Goal: Task Accomplishment & Management: Complete application form

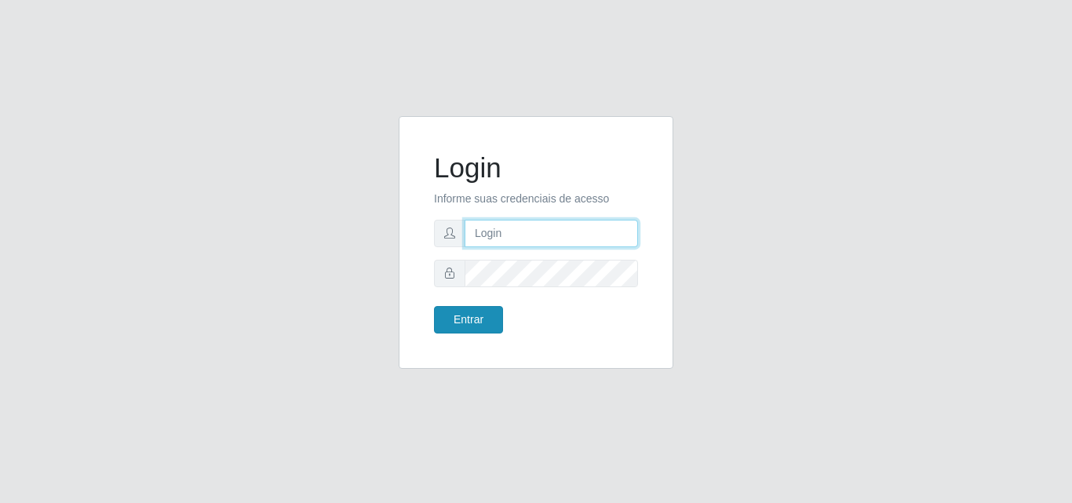
type input "[EMAIL_ADDRESS][DOMAIN_NAME]"
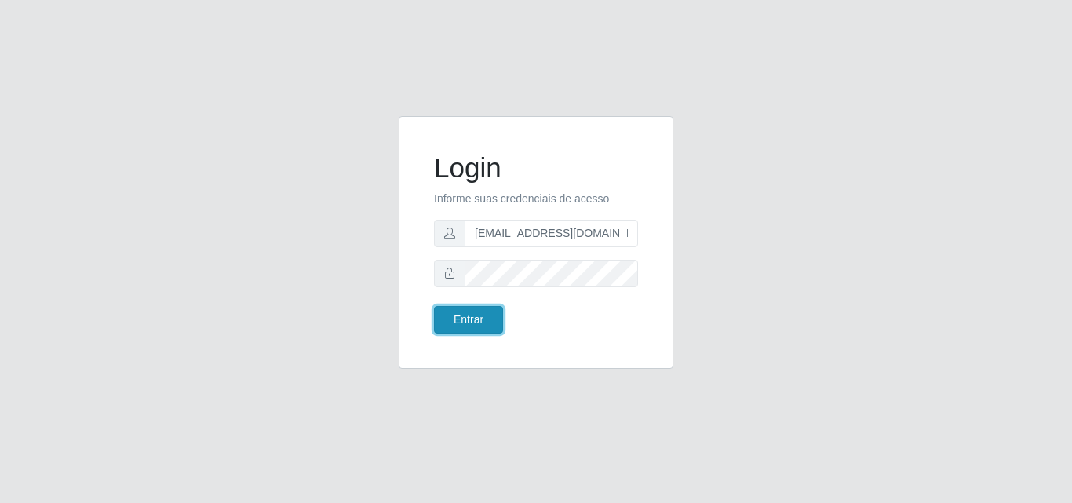
click at [489, 313] on button "Entrar" at bounding box center [468, 319] width 69 height 27
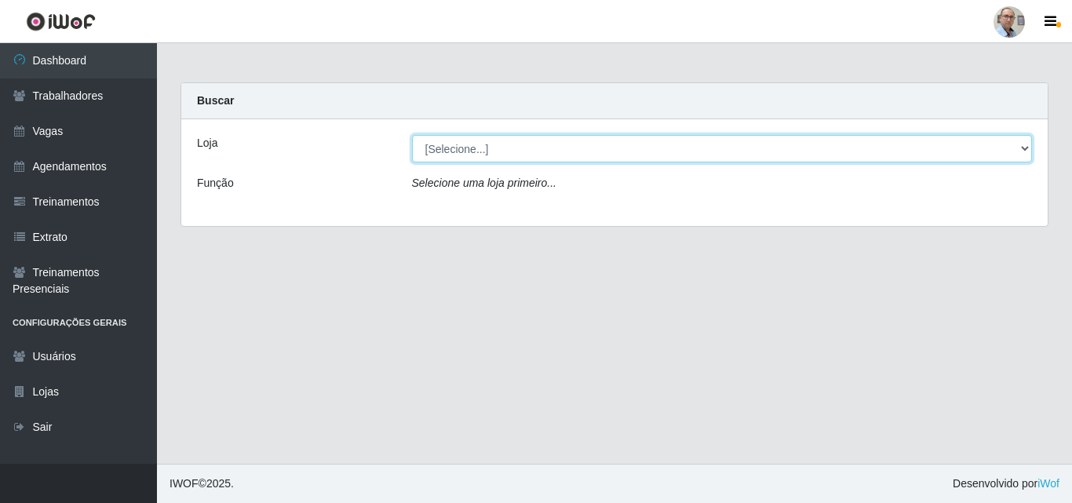
drag, startPoint x: 1024, startPoint y: 147, endPoint x: 1010, endPoint y: 153, distance: 15.5
click at [1024, 147] on select "[Selecione...] Mar Vermelho - Loja 04" at bounding box center [722, 148] width 621 height 27
select select "251"
click at [412, 135] on select "[Selecione...] Mar Vermelho - Loja 04" at bounding box center [722, 148] width 621 height 27
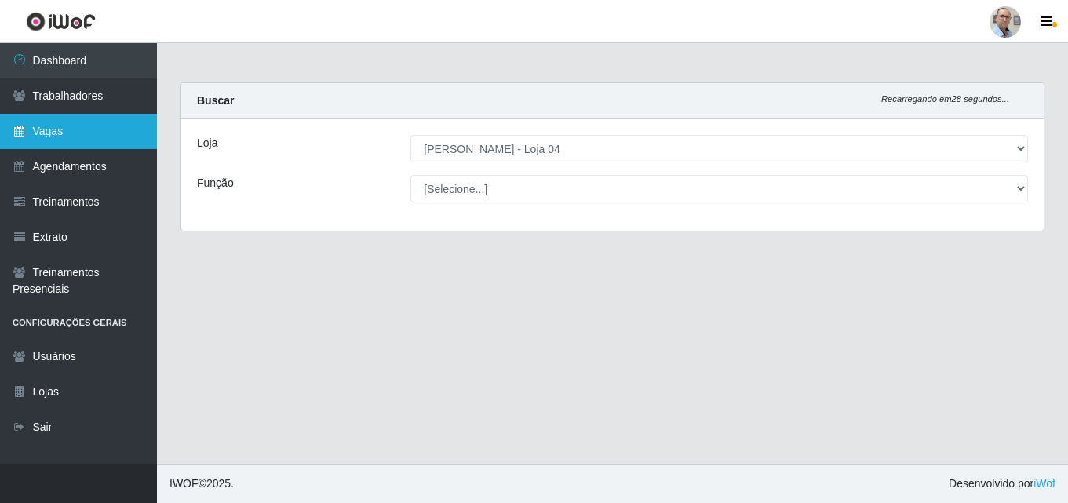
click at [81, 133] on link "Vagas" at bounding box center [78, 131] width 157 height 35
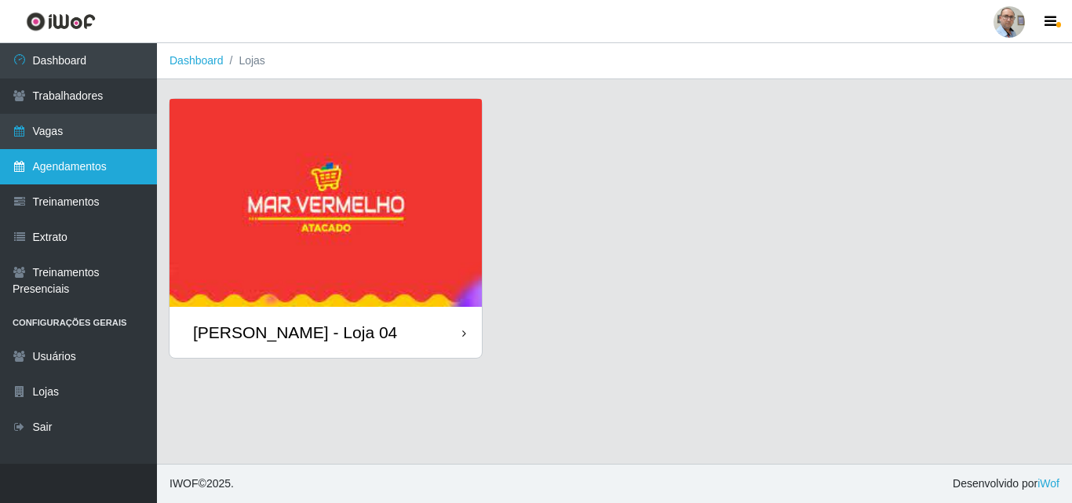
drag, startPoint x: 141, startPoint y: 153, endPoint x: 151, endPoint y: 167, distance: 17.0
click at [141, 154] on link "Agendamentos" at bounding box center [78, 166] width 157 height 35
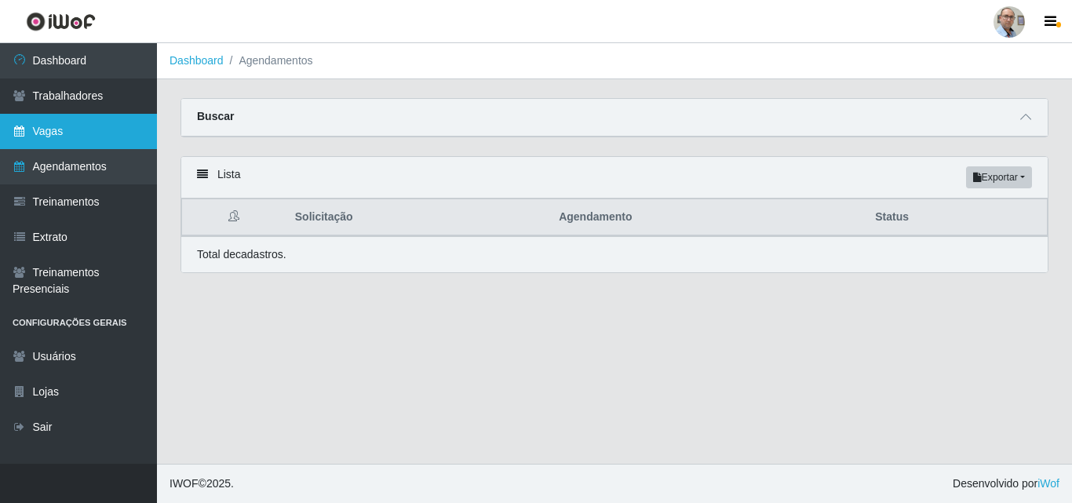
click at [71, 138] on link "Vagas" at bounding box center [78, 131] width 157 height 35
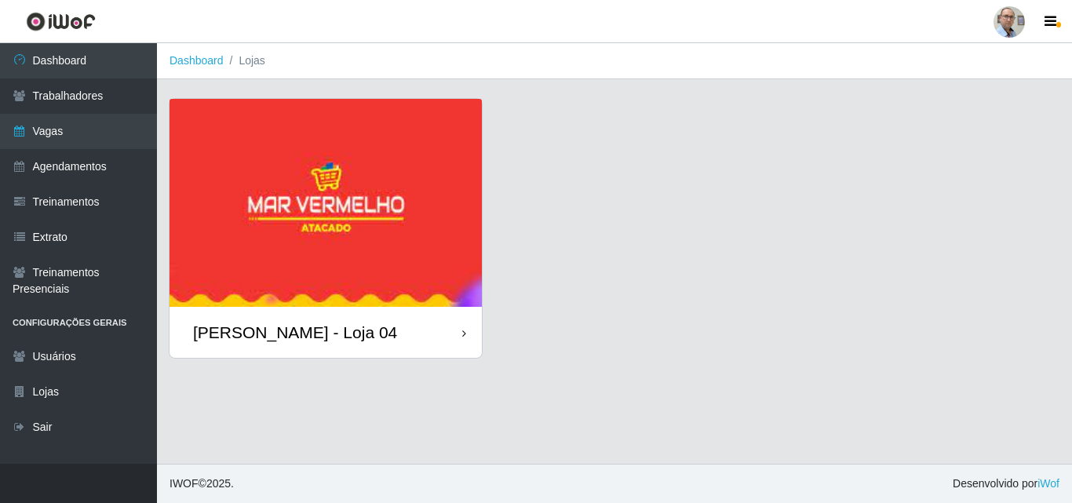
click at [287, 187] on img at bounding box center [325, 203] width 312 height 208
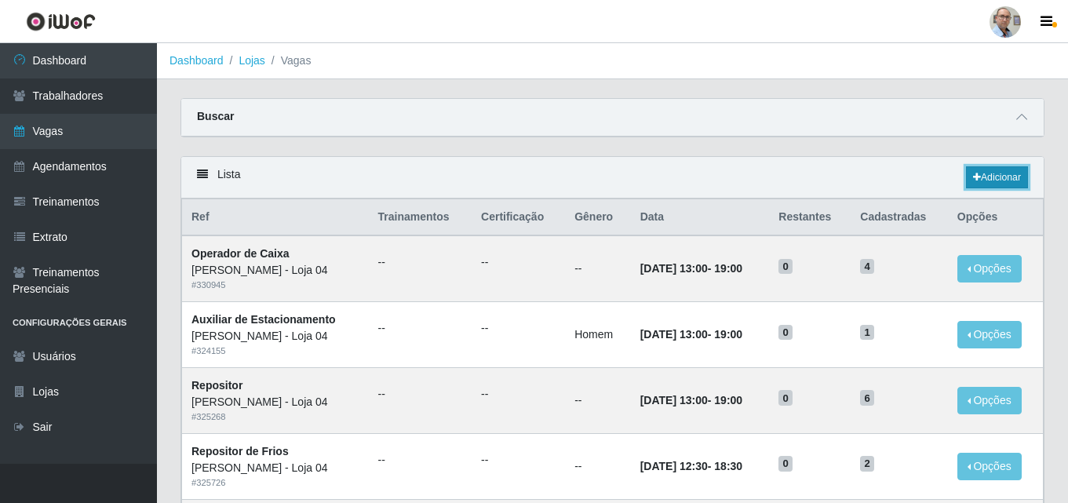
click at [1002, 176] on link "Adicionar" at bounding box center [997, 177] width 62 height 22
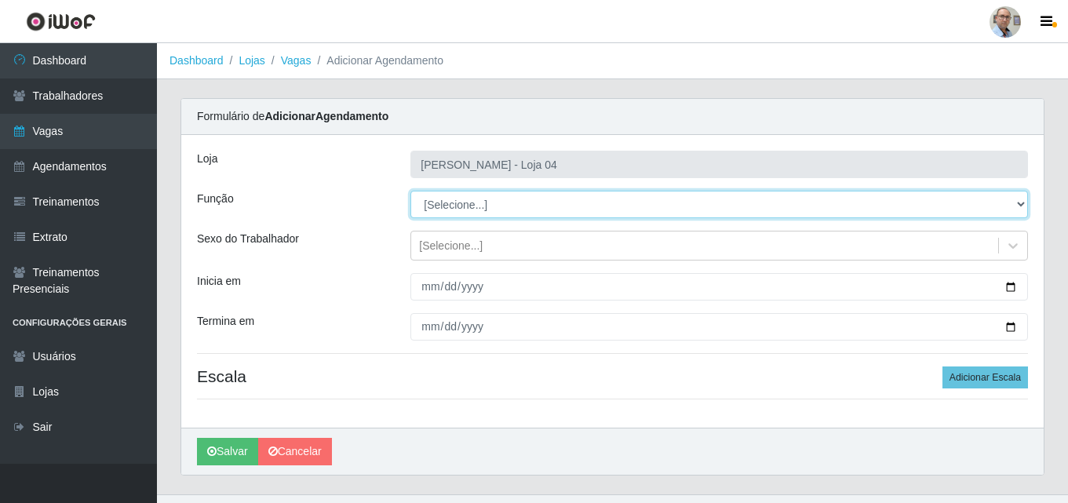
click at [1023, 203] on select "[Selecione...] ASG ASG + ASG ++ Auxiliar de Depósito Auxiliar de Depósito + Aux…" at bounding box center [718, 204] width 617 height 27
select select "4"
click at [410, 191] on select "[Selecione...] ASG ASG + ASG ++ Auxiliar de Depósito Auxiliar de Depósito + Aux…" at bounding box center [718, 204] width 617 height 27
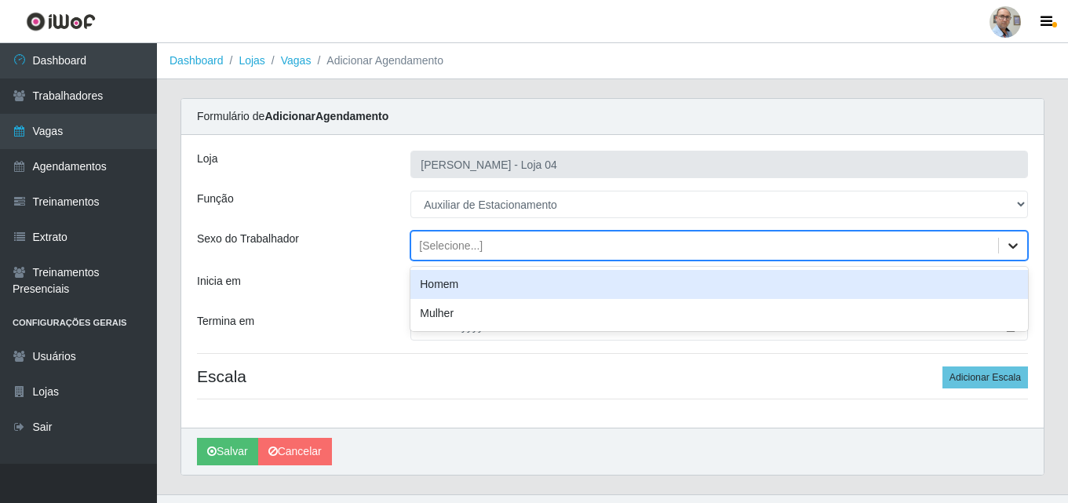
click at [1017, 242] on icon at bounding box center [1013, 246] width 16 height 16
click at [600, 285] on div "Homem" at bounding box center [718, 284] width 617 height 29
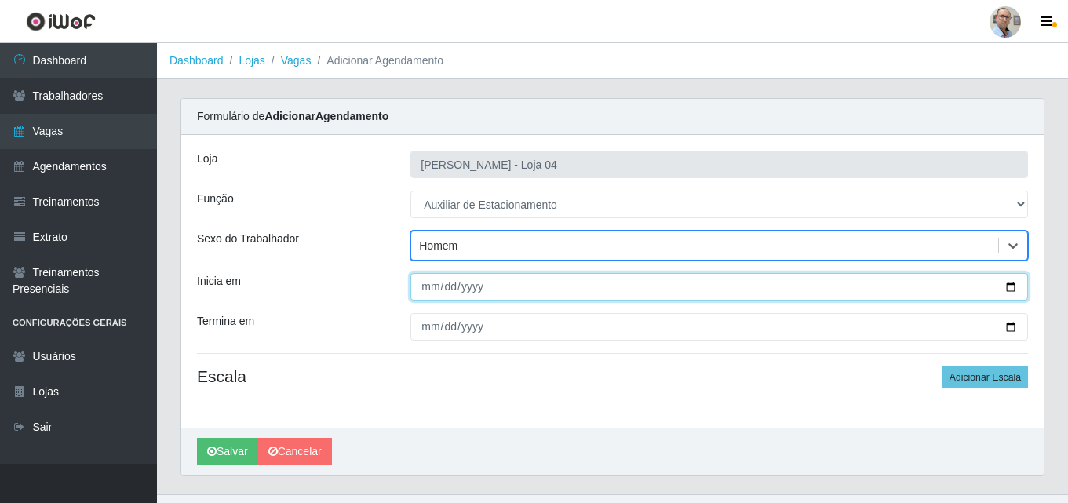
click at [1010, 286] on input "Inicia em" at bounding box center [718, 286] width 617 height 27
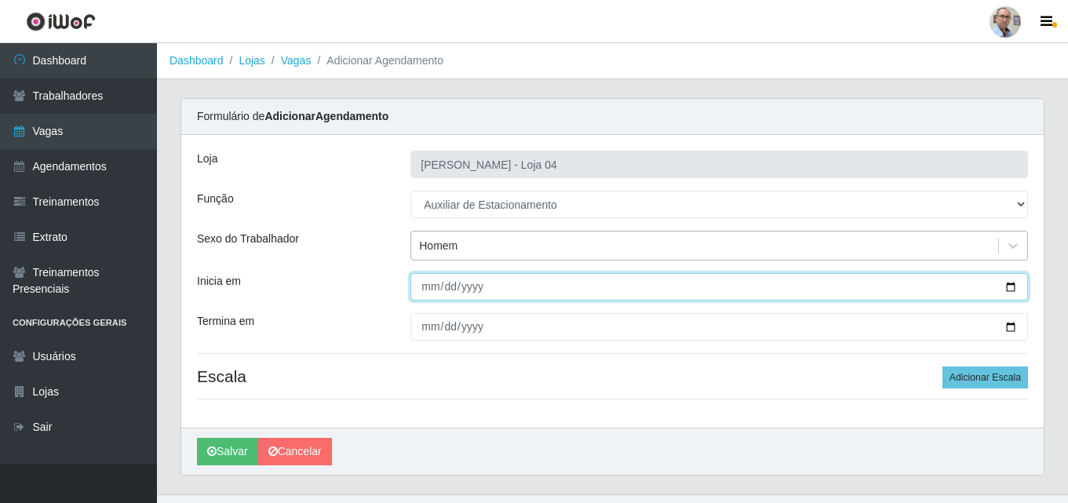
type input "[DATE]"
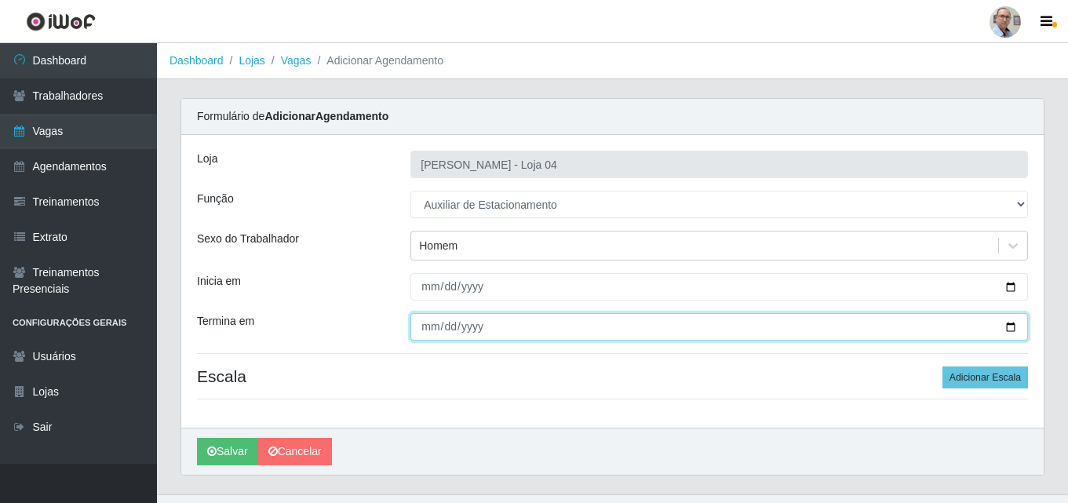
click at [423, 327] on input "Termina em" at bounding box center [718, 326] width 617 height 27
type input "[DATE]"
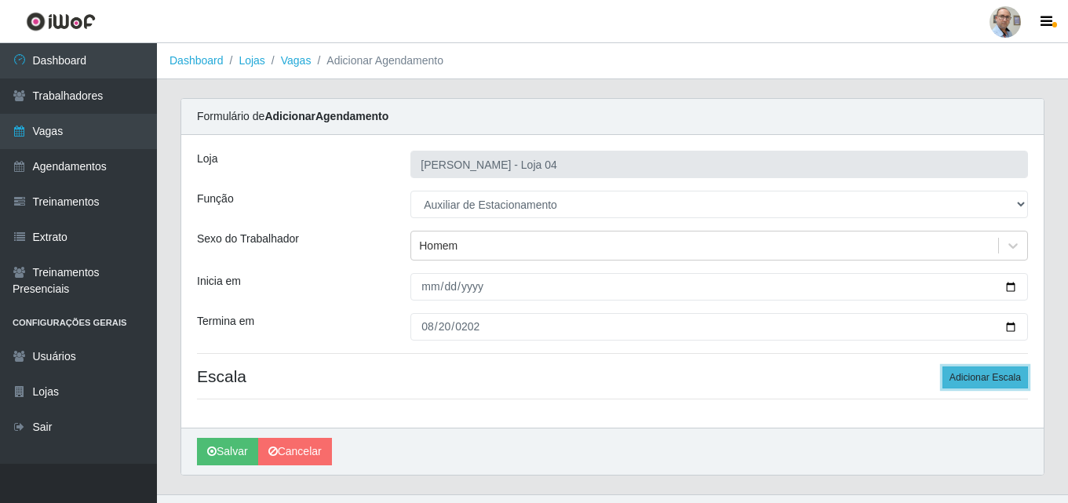
click at [974, 374] on button "Adicionar Escala" at bounding box center [985, 377] width 86 height 22
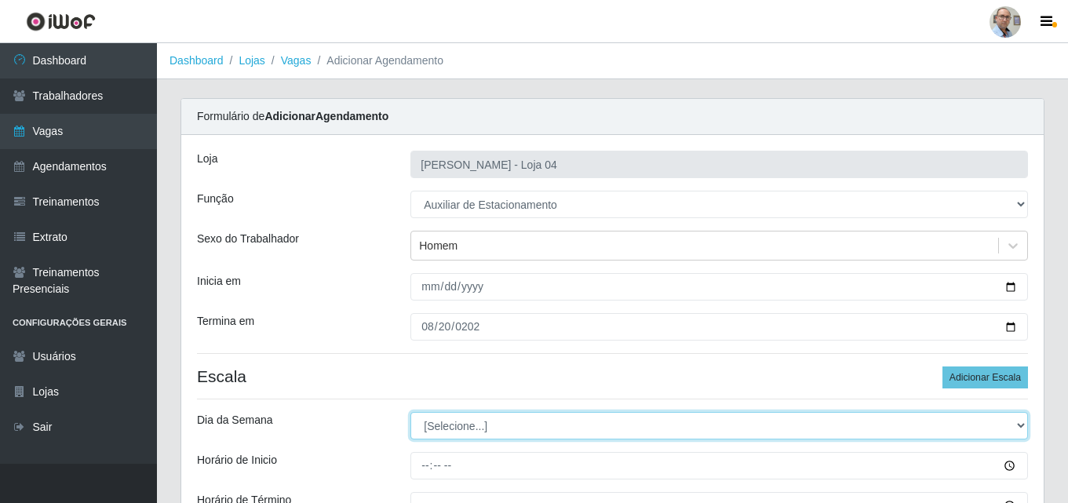
click at [448, 425] on select "[Selecione...] Segunda Terça Quarta Quinta Sexta Sábado Domingo" at bounding box center [718, 425] width 617 height 27
select select "2"
click at [410, 412] on select "[Selecione...] Segunda Terça Quarta Quinta Sexta Sábado Domingo" at bounding box center [718, 425] width 617 height 27
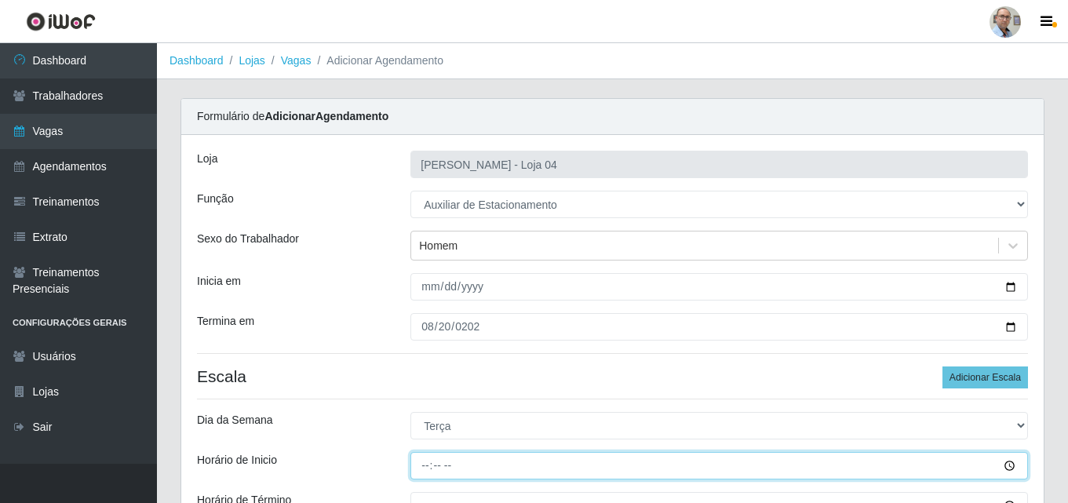
click at [430, 462] on input "Horário de Inicio" at bounding box center [718, 465] width 617 height 27
type input "08:00"
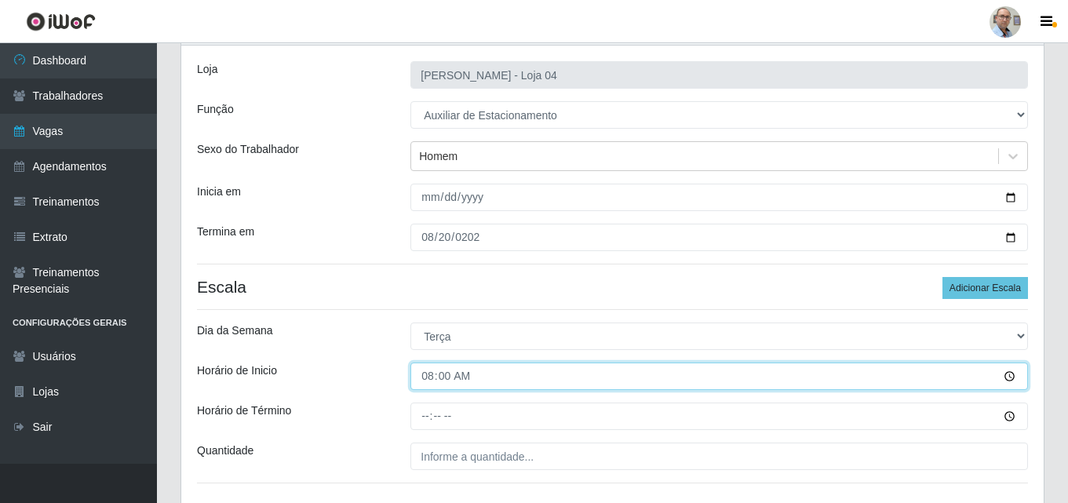
scroll to position [204, 0]
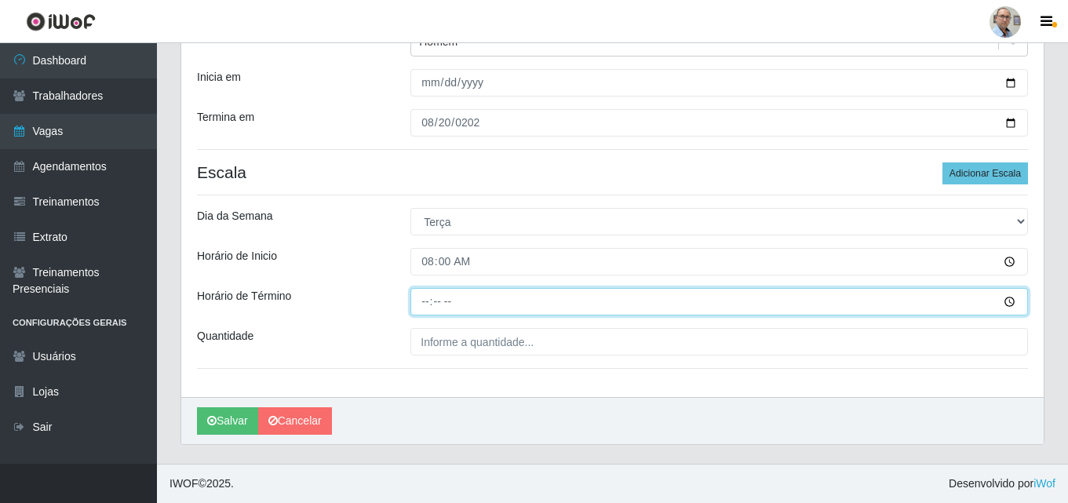
click at [424, 301] on input "Horário de Término" at bounding box center [718, 301] width 617 height 27
type input "14:00"
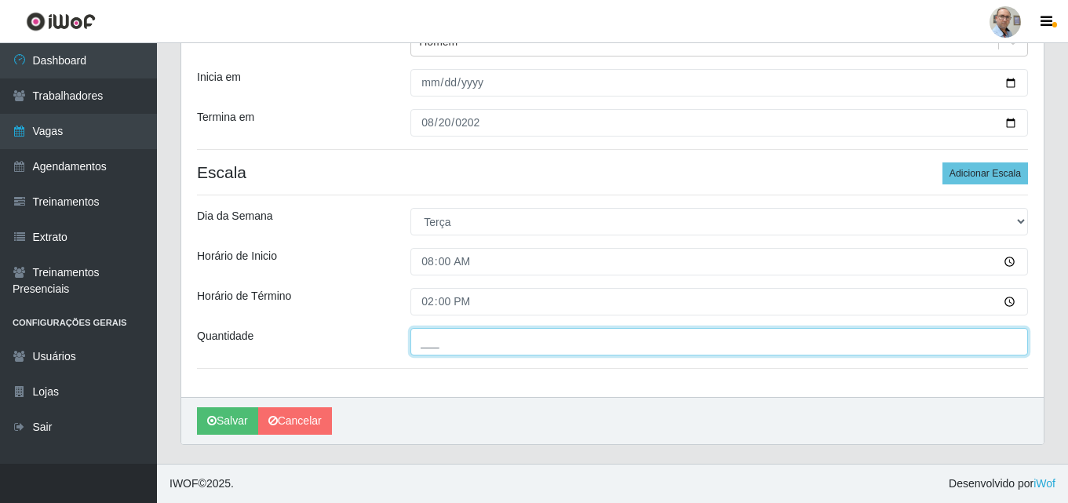
click at [492, 340] on input "___" at bounding box center [718, 341] width 617 height 27
type input "1__"
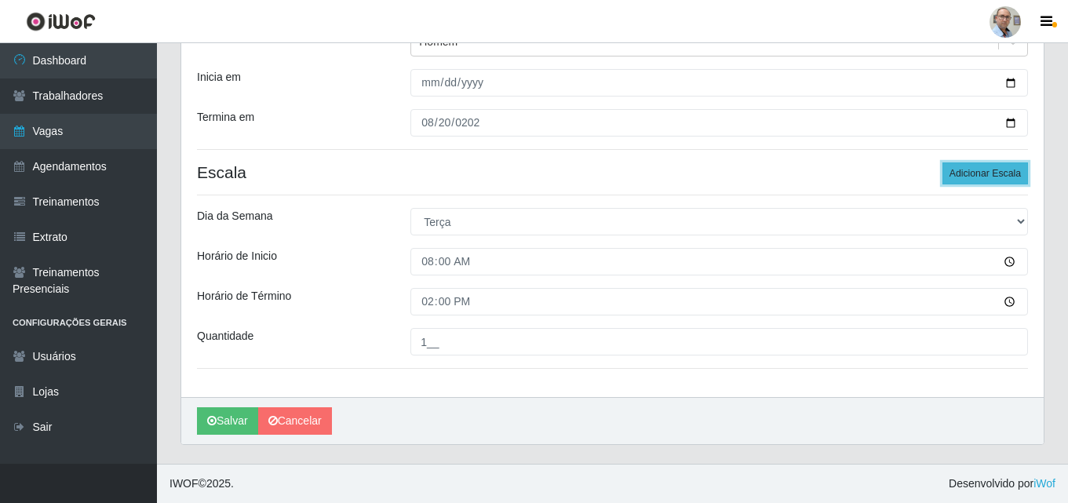
click at [977, 174] on button "Adicionar Escala" at bounding box center [985, 173] width 86 height 22
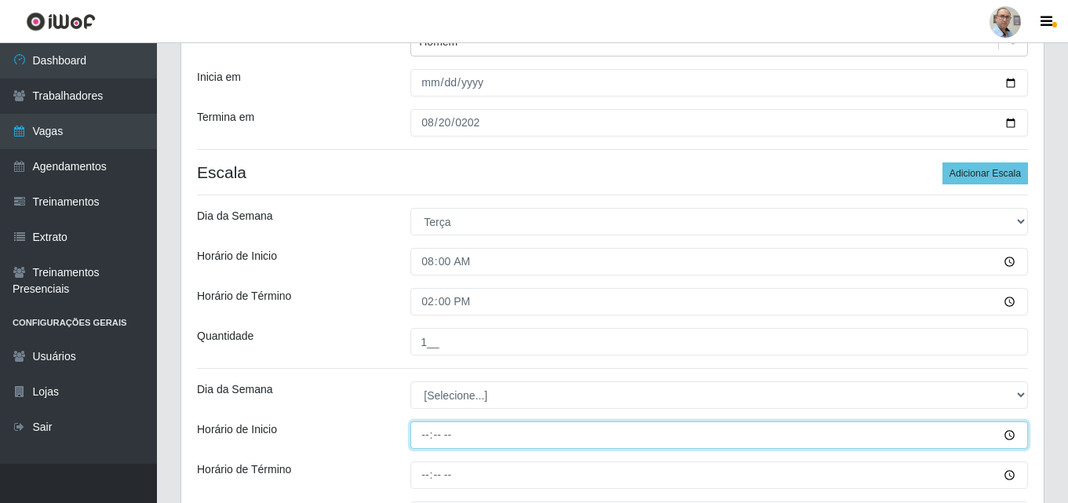
click at [428, 435] on input "Horário de Inicio" at bounding box center [718, 434] width 617 height 27
type input "08:00"
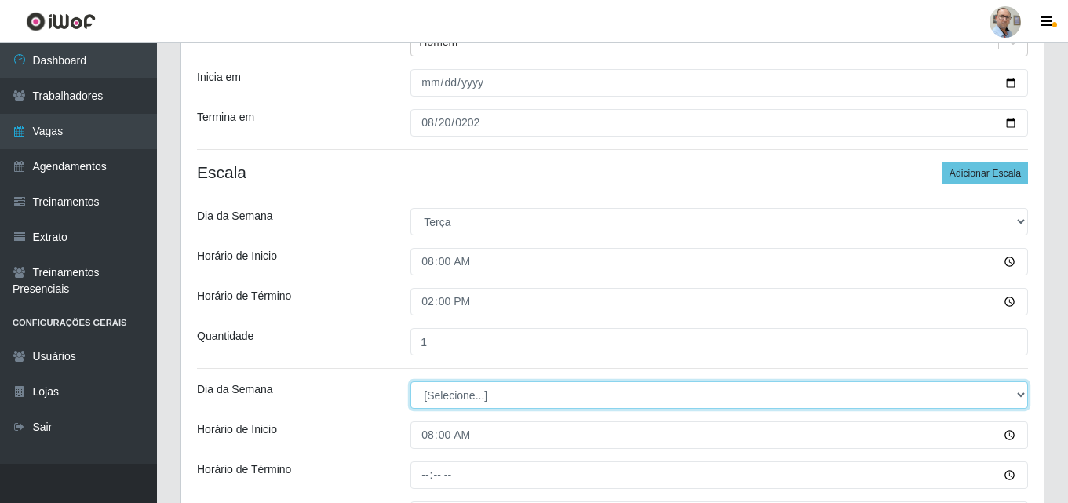
click at [524, 402] on select "[Selecione...] Segunda Terça Quarta Quinta Sexta Sábado Domingo" at bounding box center [718, 394] width 617 height 27
click at [410, 381] on select "[Selecione...] Segunda Terça Quarta Quinta Sexta Sábado Domingo" at bounding box center [718, 394] width 617 height 27
click at [442, 395] on select "[Selecione...] Segunda Terça Quarta Quinta Sexta Sábado Domingo" at bounding box center [718, 394] width 617 height 27
select select "3"
click at [410, 381] on select "[Selecione...] Segunda Terça Quarta Quinta Sexta Sábado Domingo" at bounding box center [718, 394] width 617 height 27
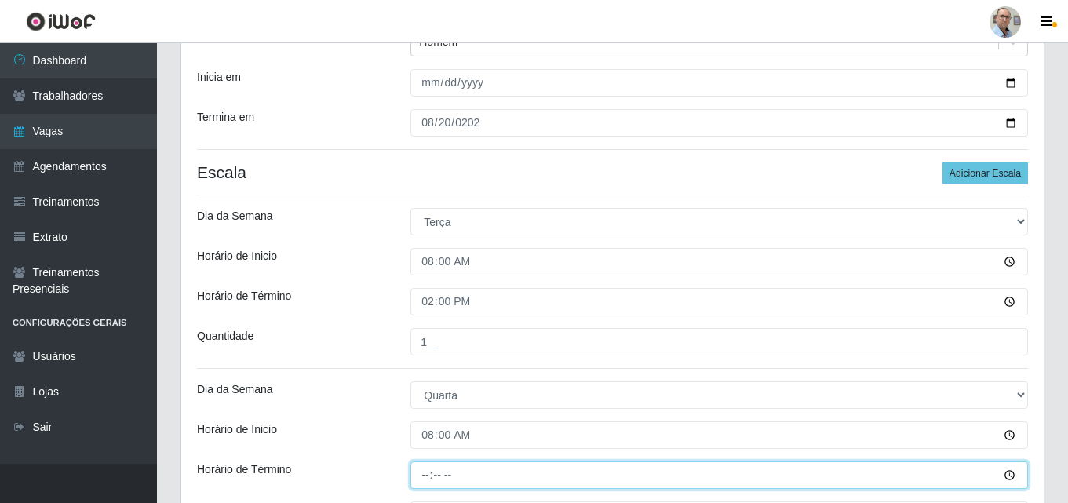
click at [427, 466] on input "Horário de Término" at bounding box center [718, 474] width 617 height 27
type input "14:00"
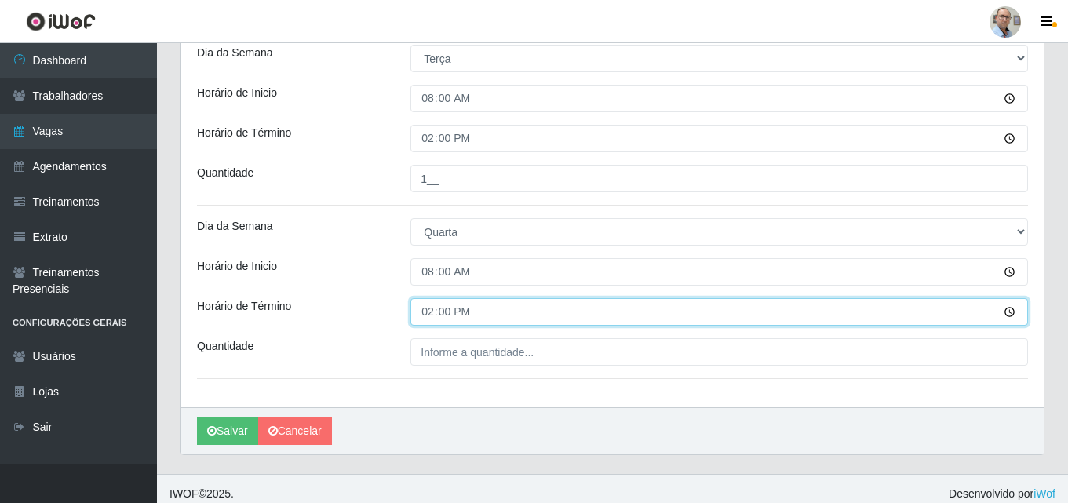
scroll to position [377, 0]
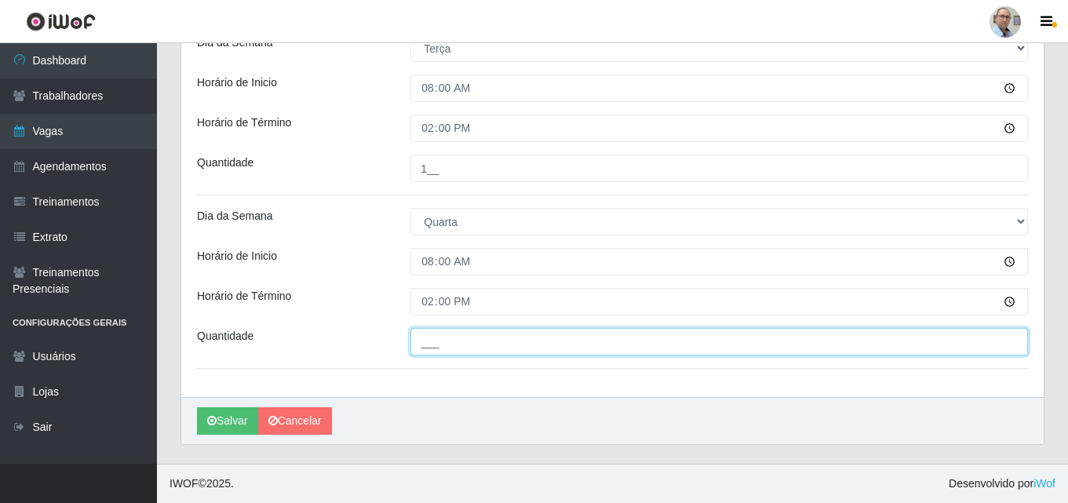
click at [469, 350] on input "___" at bounding box center [718, 341] width 617 height 27
type input "1__"
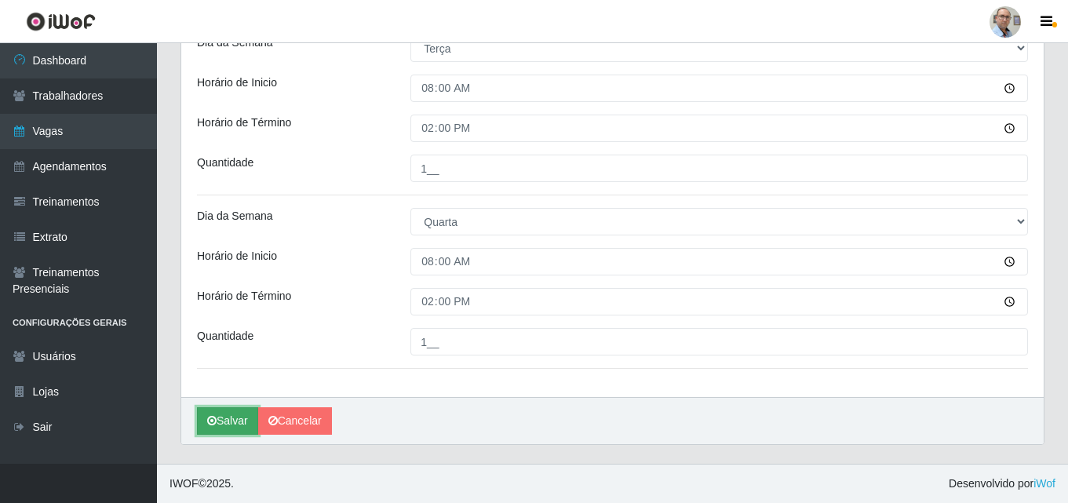
click at [225, 410] on button "Salvar" at bounding box center [227, 420] width 61 height 27
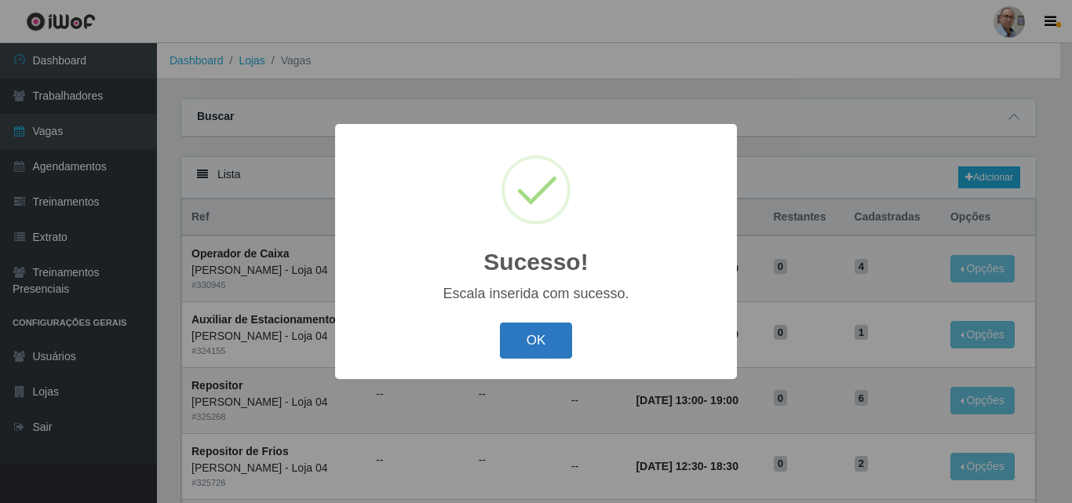
click at [563, 351] on button "OK" at bounding box center [536, 340] width 73 height 37
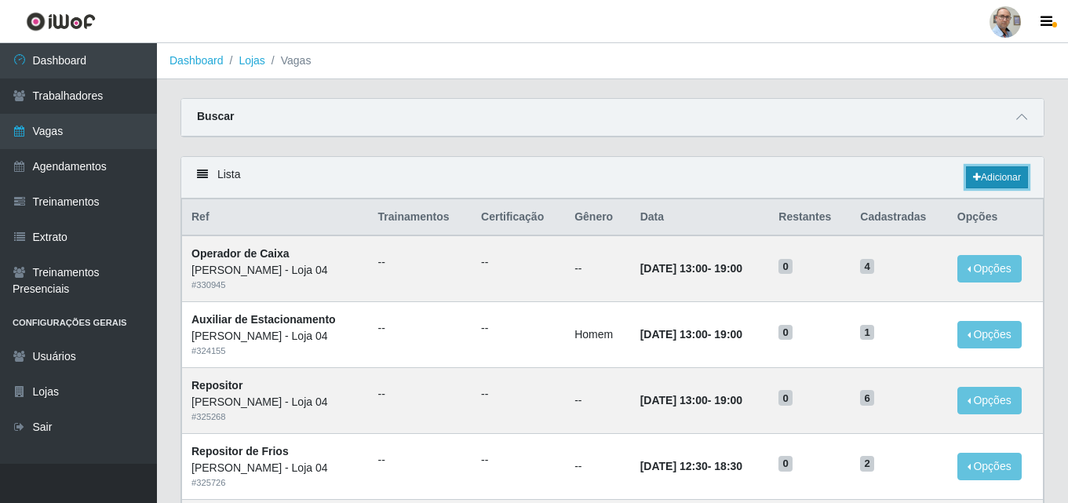
click at [1003, 174] on link "Adicionar" at bounding box center [997, 177] width 62 height 22
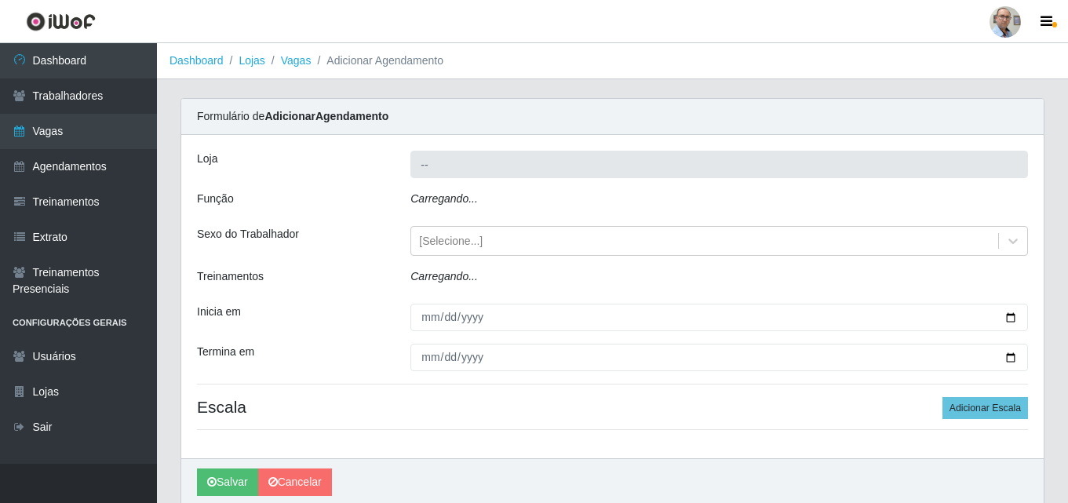
type input "[PERSON_NAME] - Loja 04"
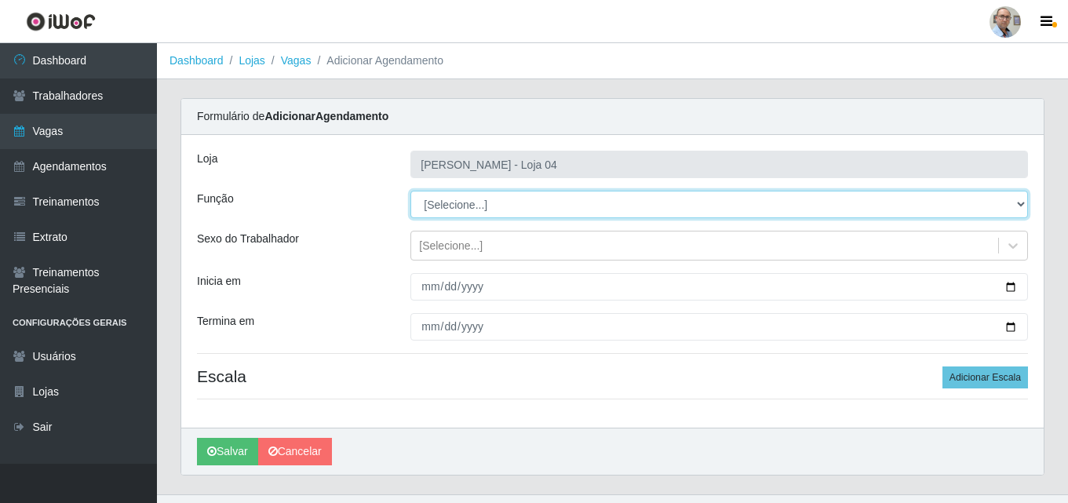
click at [784, 209] on select "[Selecione...] ASG ASG + ASG ++ Auxiliar de Depósito Auxiliar de Depósito + Aux…" at bounding box center [718, 204] width 617 height 27
select select "112"
click at [410, 191] on select "[Selecione...] ASG ASG + ASG ++ Auxiliar de Depósito Auxiliar de Depósito + Aux…" at bounding box center [718, 204] width 617 height 27
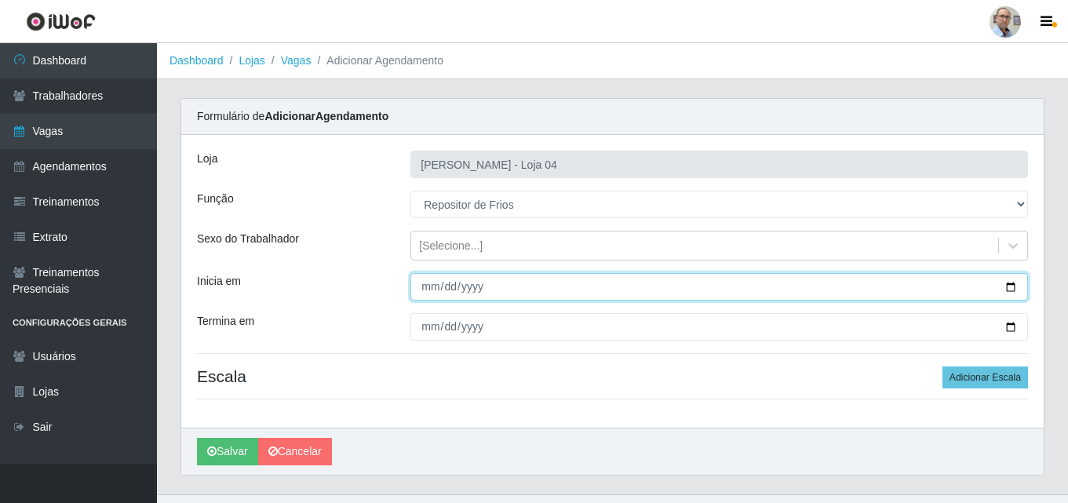
click at [1011, 286] on input "Inicia em" at bounding box center [718, 286] width 617 height 27
type input "[DATE]"
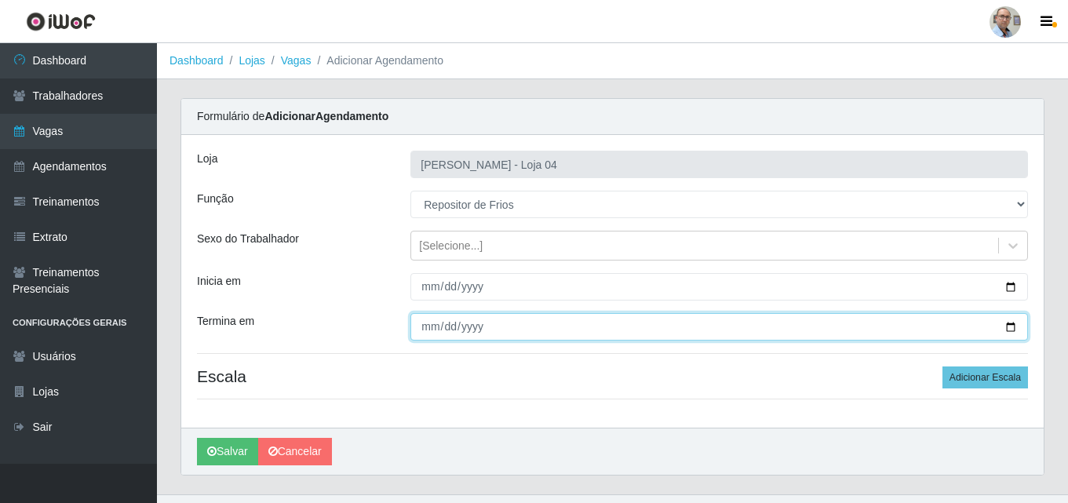
click at [430, 326] on input "Termina em" at bounding box center [718, 326] width 617 height 27
click at [995, 326] on input "Termina em" at bounding box center [718, 326] width 617 height 27
click at [1011, 330] on input "Termina em" at bounding box center [718, 326] width 617 height 27
click at [1012, 322] on input "[DATE]" at bounding box center [718, 326] width 617 height 27
type input "[DATE]"
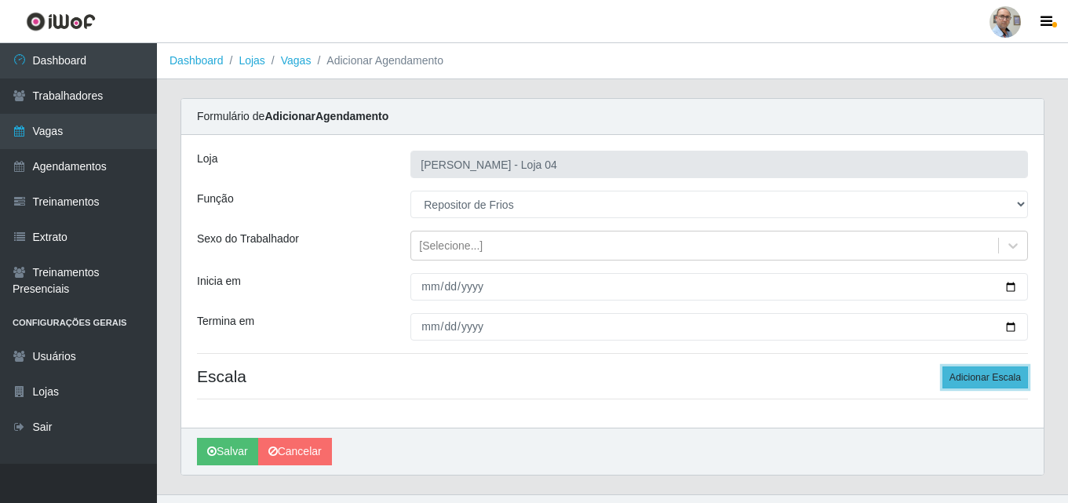
click at [989, 384] on button "Adicionar Escala" at bounding box center [985, 377] width 86 height 22
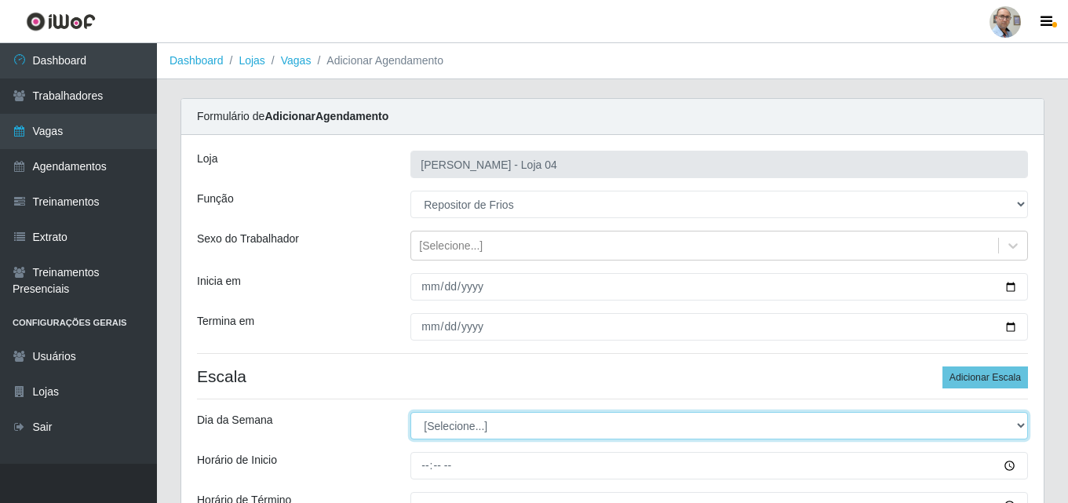
click at [462, 428] on select "[Selecione...] Segunda Terça Quarta Quinta Sexta Sábado Domingo" at bounding box center [718, 425] width 617 height 27
select select "2"
click at [410, 412] on select "[Selecione...] Segunda Terça Quarta Quinta Sexta Sábado Domingo" at bounding box center [718, 425] width 617 height 27
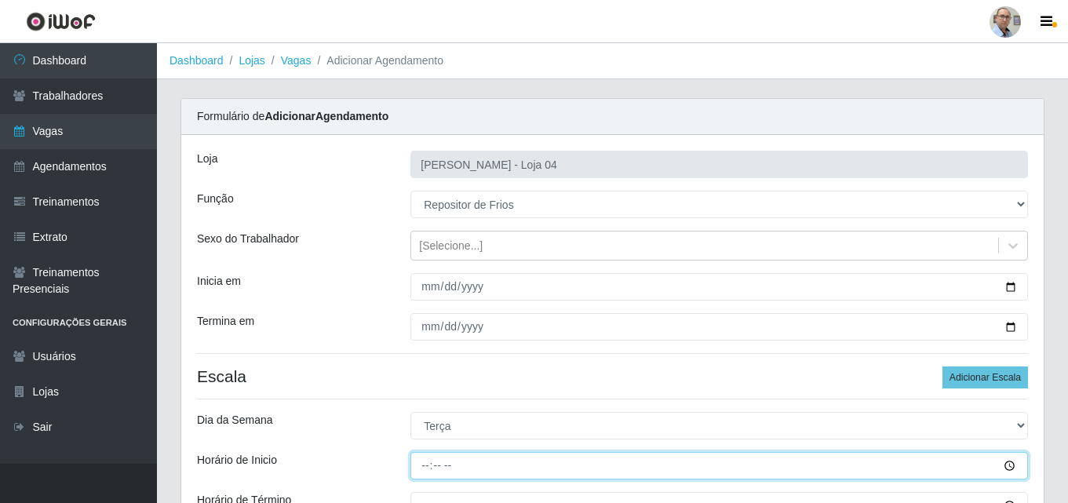
click at [428, 463] on input "Horário de Inicio" at bounding box center [718, 465] width 617 height 27
type input "08:00"
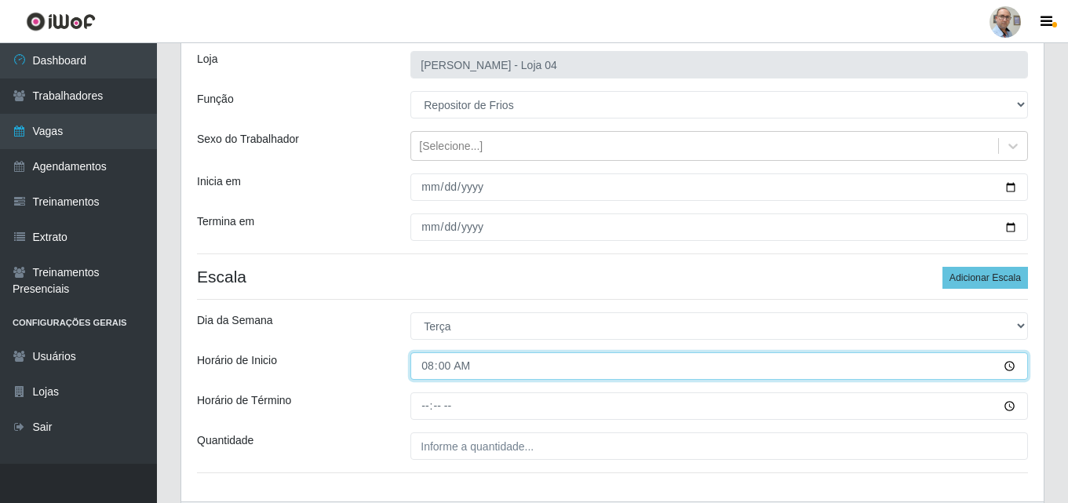
scroll to position [204, 0]
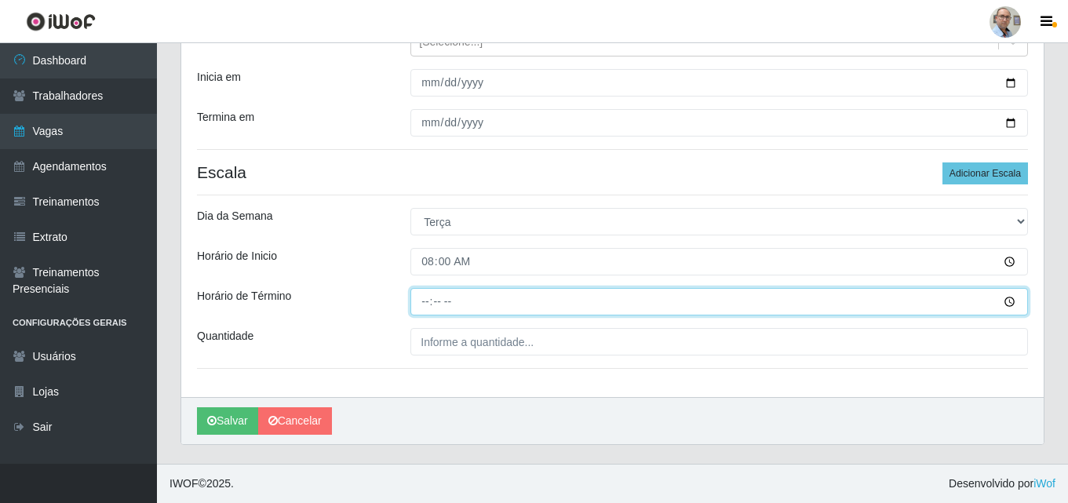
click at [429, 303] on input "Horário de Término" at bounding box center [718, 301] width 617 height 27
type input "14:00"
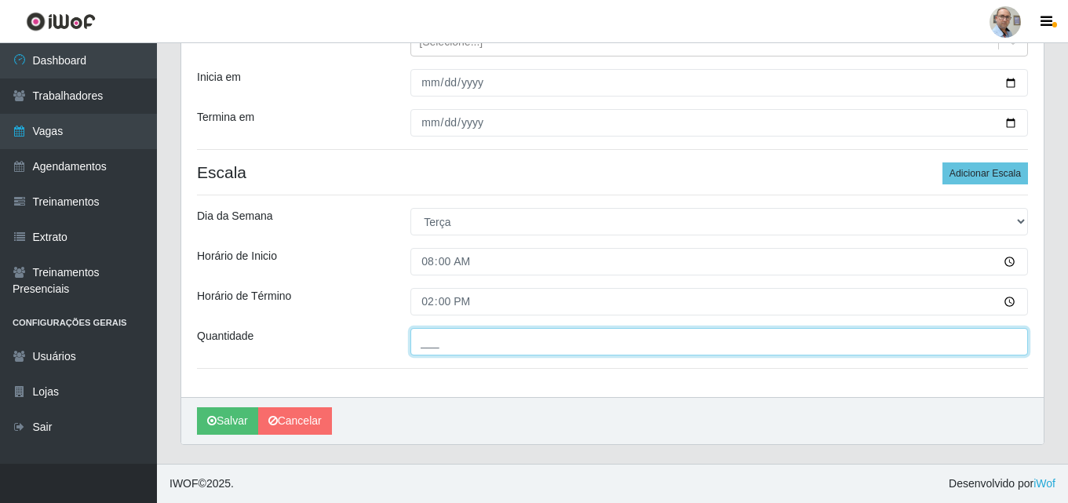
click at [558, 340] on input "___" at bounding box center [718, 341] width 617 height 27
type input "1__"
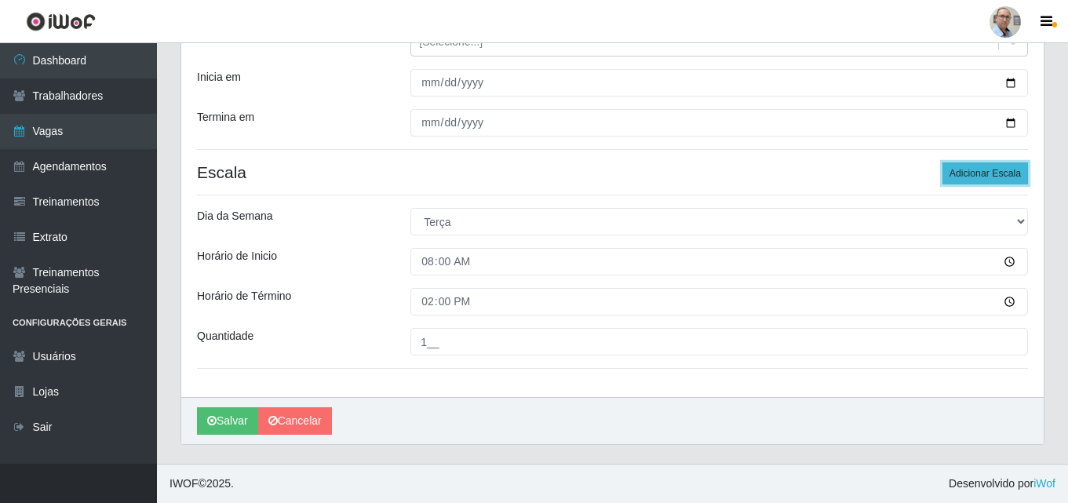
click at [981, 177] on button "Adicionar Escala" at bounding box center [985, 173] width 86 height 22
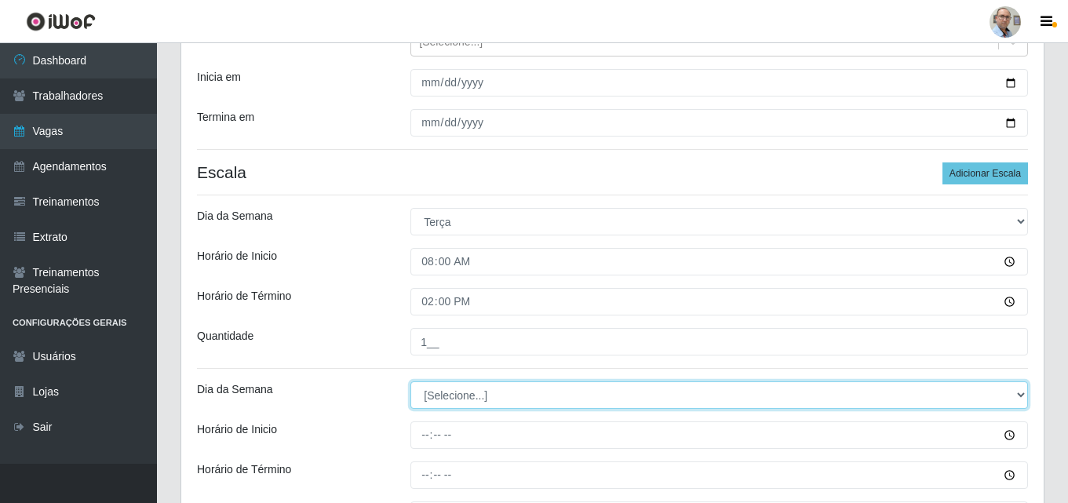
click at [452, 398] on select "[Selecione...] Segunda Terça Quarta Quinta Sexta Sábado Domingo" at bounding box center [718, 394] width 617 height 27
select select "3"
click at [410, 381] on select "[Selecione...] Segunda Terça Quarta Quinta Sexta Sábado Domingo" at bounding box center [718, 394] width 617 height 27
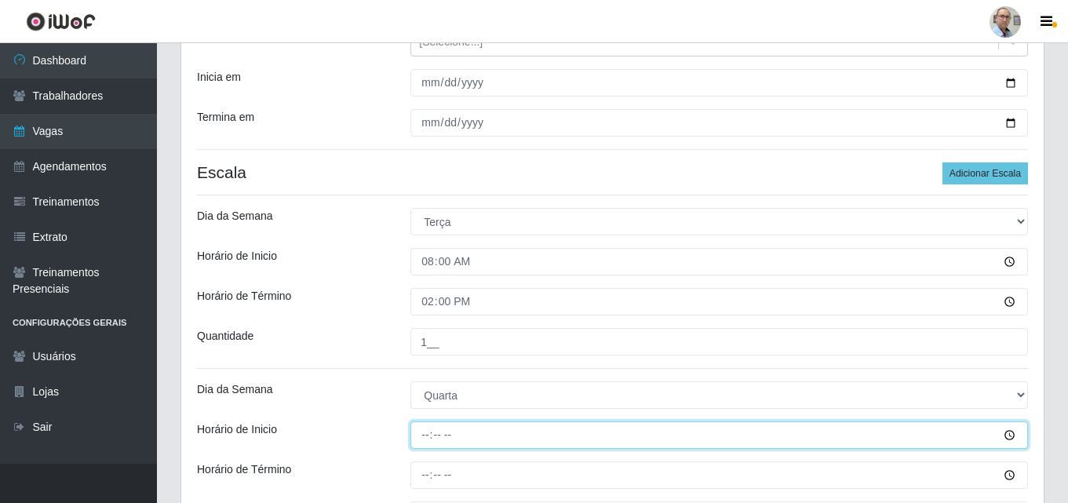
click at [433, 432] on input "Horário de Inicio" at bounding box center [718, 434] width 617 height 27
type input "08:00"
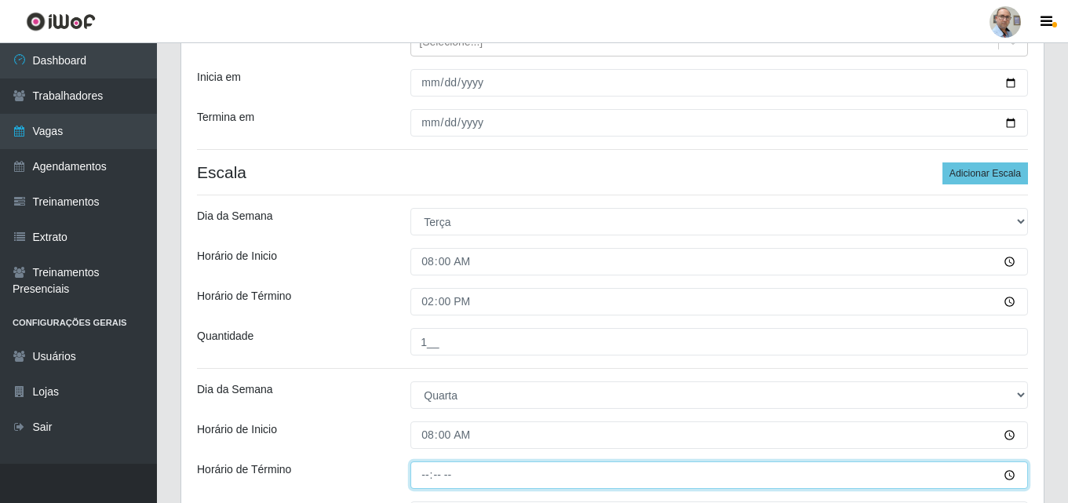
click at [421, 477] on input "Horário de Término" at bounding box center [718, 474] width 617 height 27
type input "14:00"
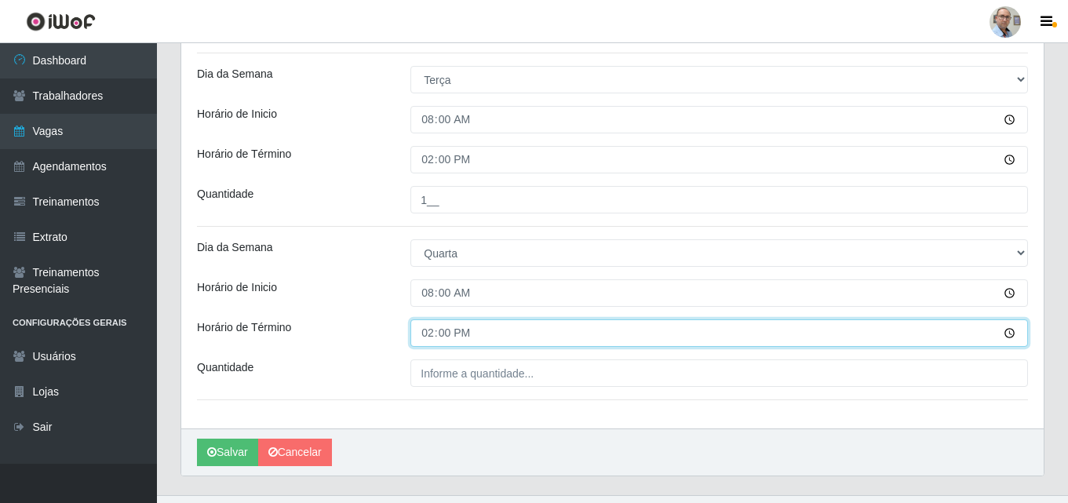
scroll to position [377, 0]
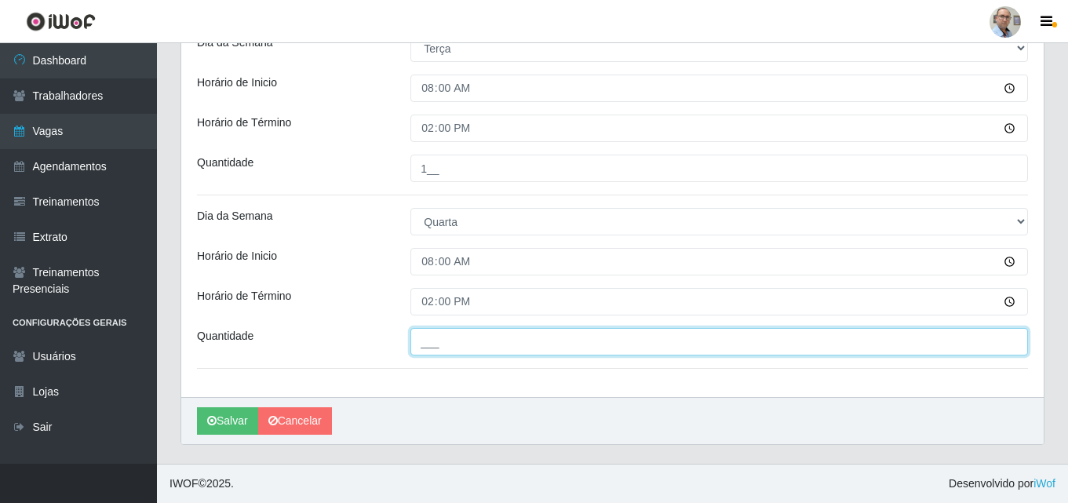
click at [462, 344] on input "___" at bounding box center [718, 341] width 617 height 27
type input "1__"
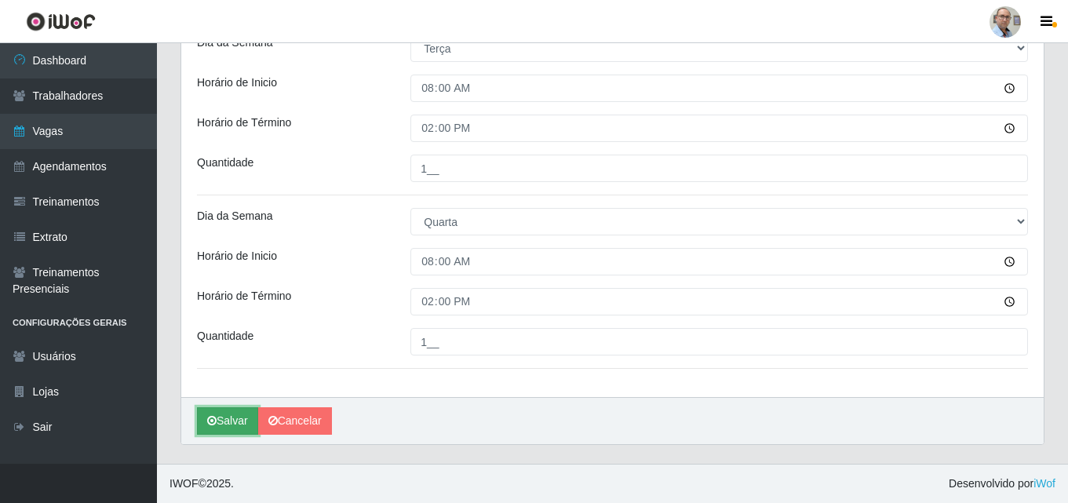
click at [242, 420] on button "Salvar" at bounding box center [227, 420] width 61 height 27
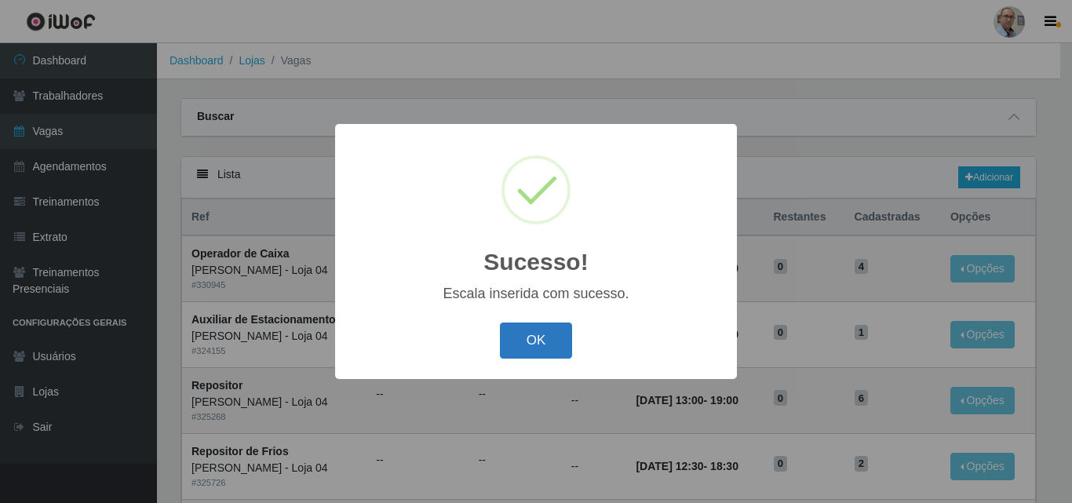
click at [526, 348] on button "OK" at bounding box center [536, 340] width 73 height 37
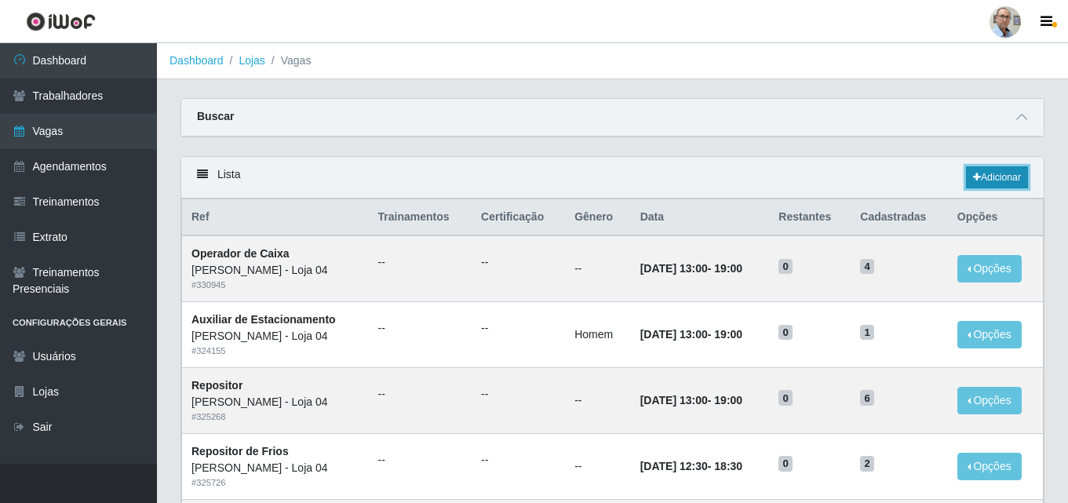
click at [992, 177] on link "Adicionar" at bounding box center [997, 177] width 62 height 22
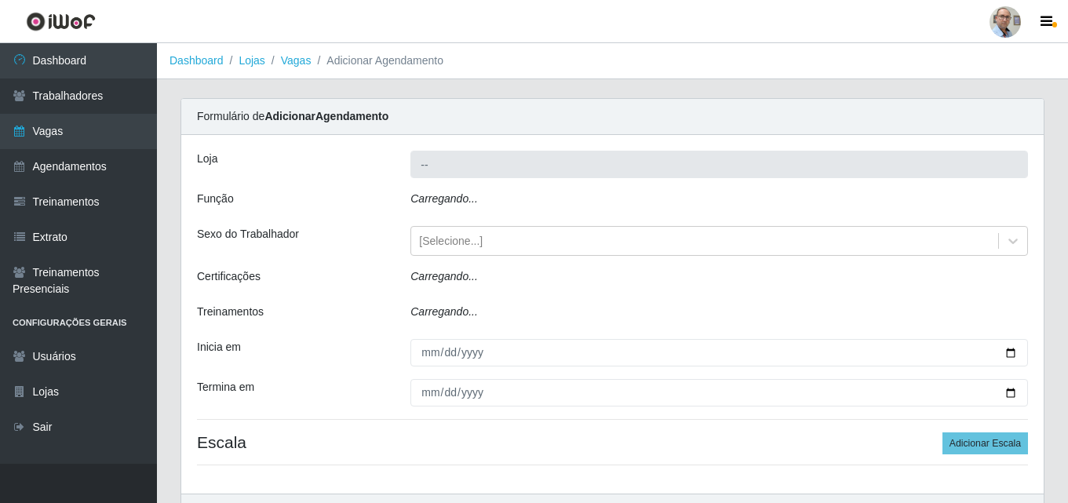
type input "[PERSON_NAME] - Loja 04"
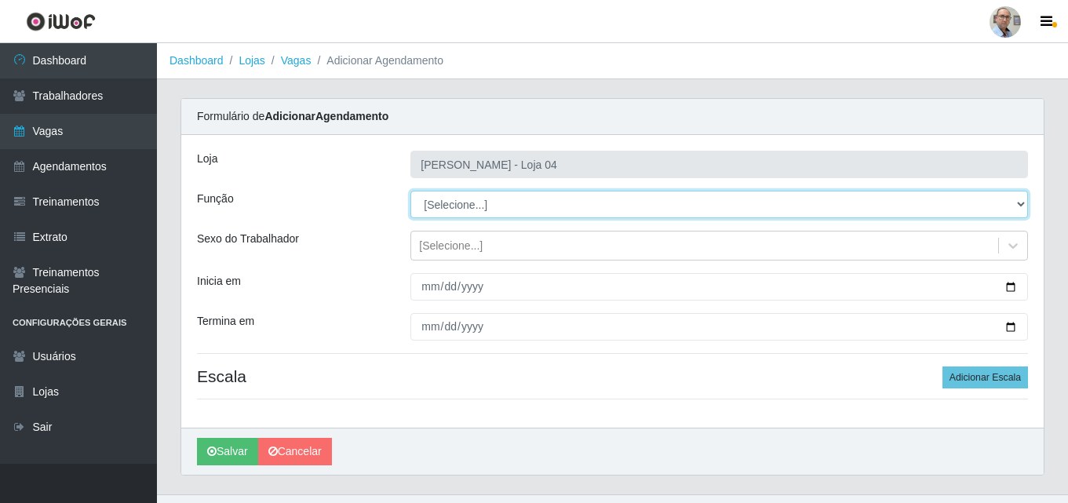
click at [854, 206] on select "[Selecione...] ASG ASG + ASG ++ Auxiliar de Depósito Auxiliar de Depósito + Aux…" at bounding box center [718, 204] width 617 height 27
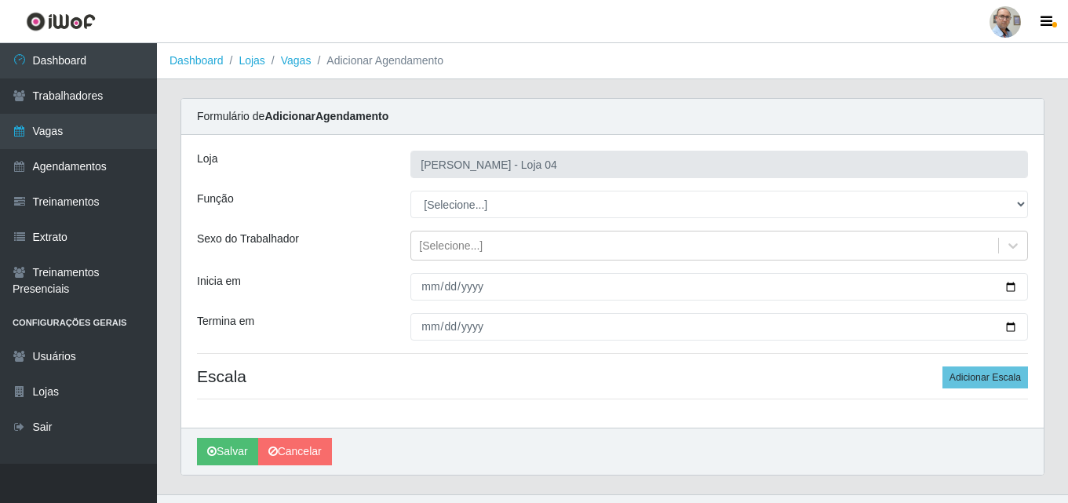
click at [885, 61] on ol "Dashboard Lojas Vagas Adicionar Agendamento" at bounding box center [612, 61] width 911 height 36
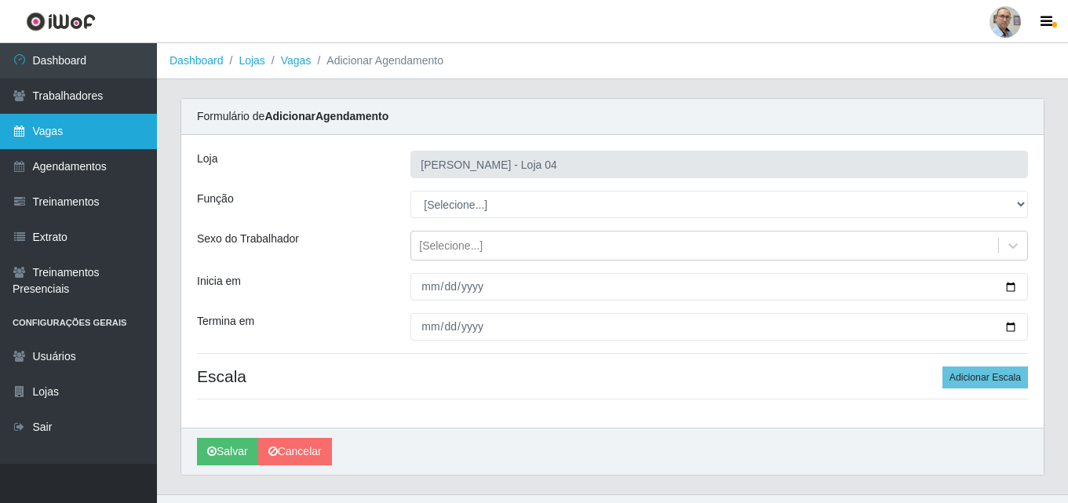
click at [46, 122] on link "Vagas" at bounding box center [78, 131] width 157 height 35
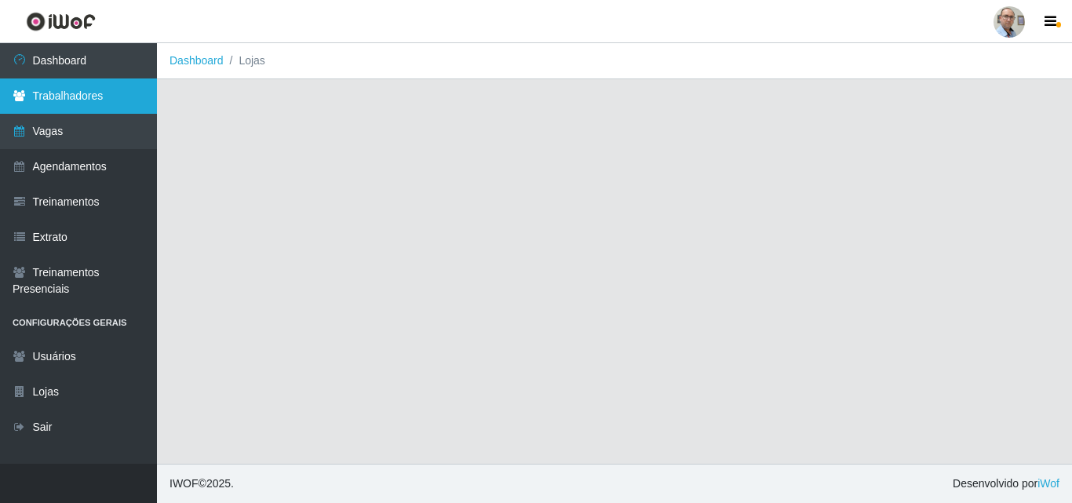
click at [60, 109] on link "Trabalhadores" at bounding box center [78, 95] width 157 height 35
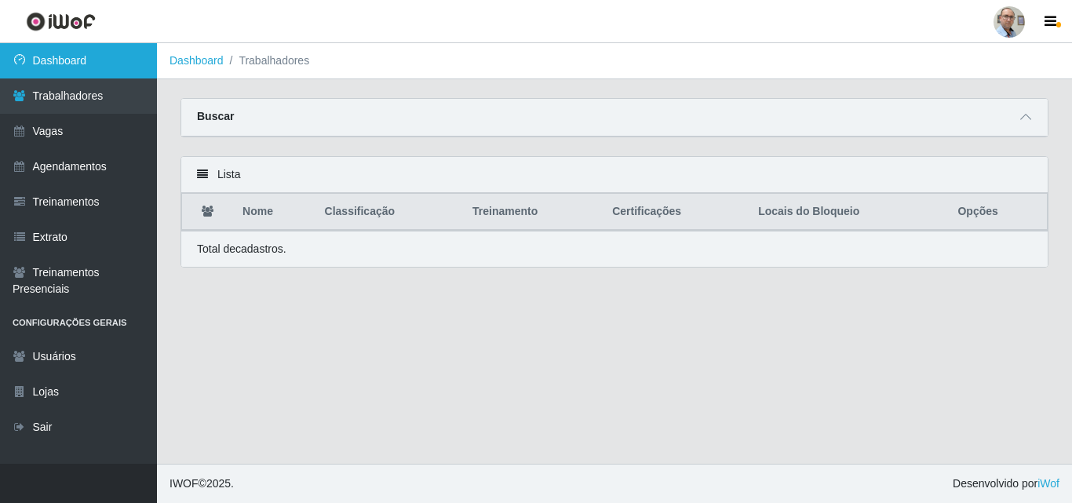
click at [76, 71] on link "Dashboard" at bounding box center [78, 60] width 157 height 35
